Goal: Submit feedback/report problem

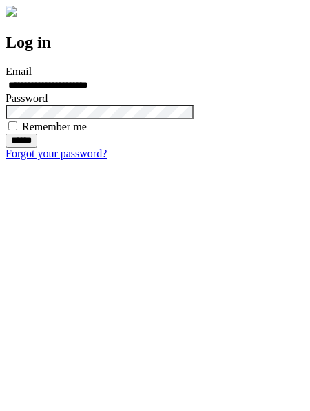
click at [37, 147] on input "******" at bounding box center [22, 141] width 32 height 14
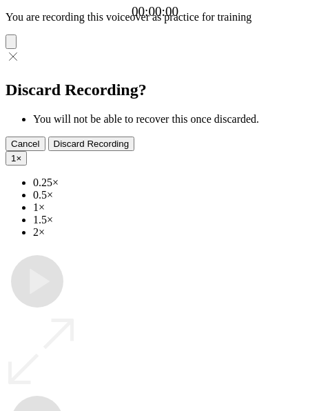
type input "**********"
